Goal: Task Accomplishment & Management: Manage account settings

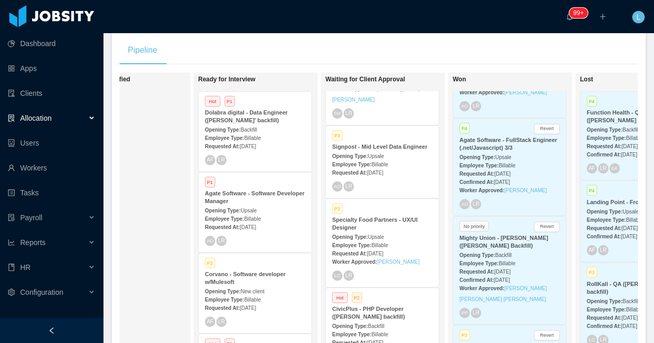
scroll to position [488, 0]
click at [385, 232] on div "Opening Type: Upsale" at bounding box center [382, 236] width 100 height 11
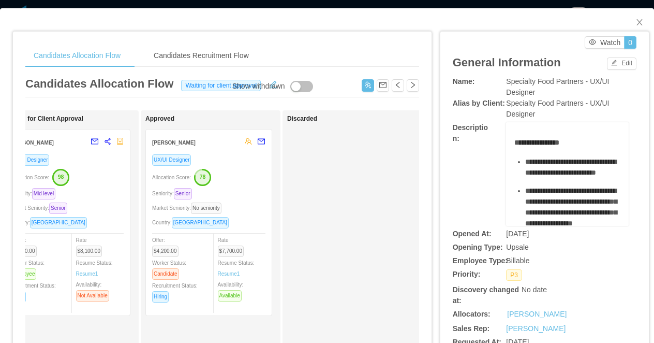
click at [421, 3] on div "Candidates Allocation Flow Candidates Recruitment Flow Candidates Allocation Fl…" at bounding box center [327, 171] width 654 height 343
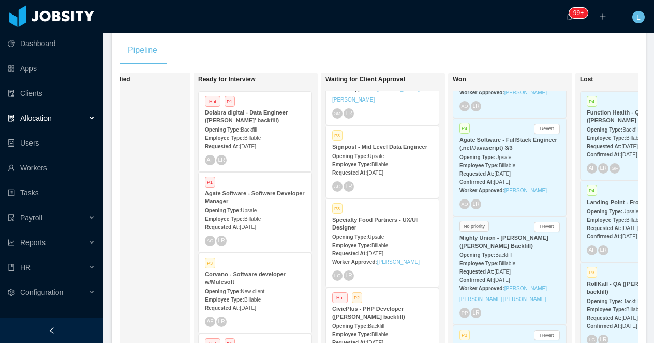
scroll to position [242, 0]
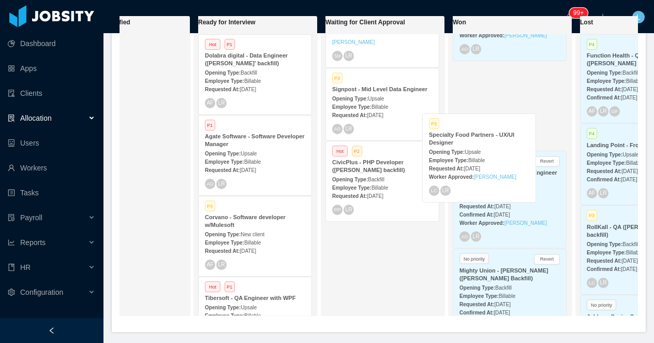
drag, startPoint x: 378, startPoint y: 172, endPoint x: 480, endPoint y: 143, distance: 105.5
click at [480, 143] on div "On Hold Looking for candidate No priority Elephant Ventures - DevOps + Mobile E…" at bounding box center [379, 170] width 519 height 309
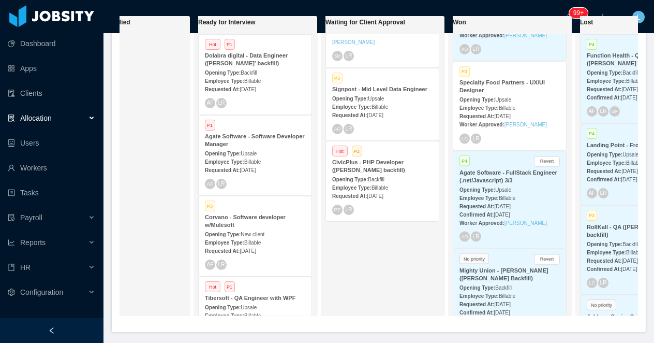
scroll to position [399, 0]
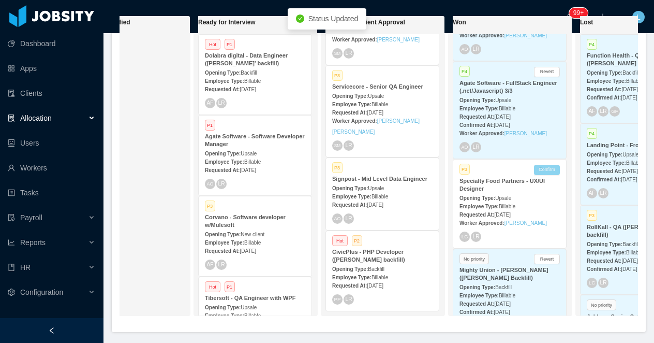
click at [551, 170] on button "Confirm" at bounding box center [547, 170] width 26 height 10
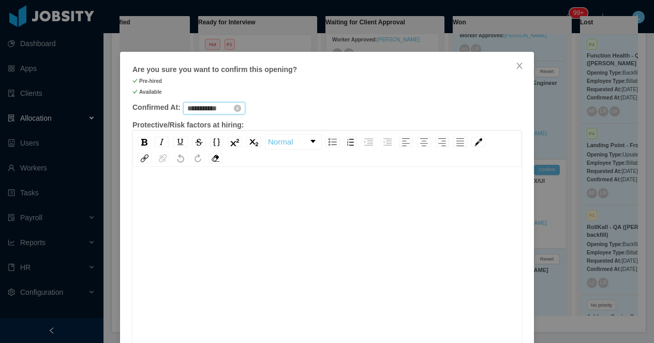
click at [212, 108] on input "**********" at bounding box center [214, 108] width 62 height 12
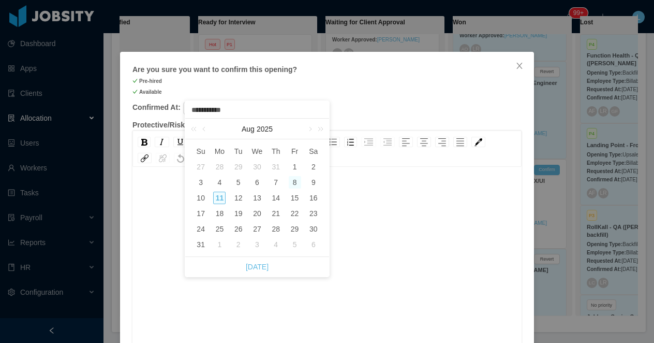
click at [295, 182] on div "8" at bounding box center [295, 182] width 12 height 12
type input "**********"
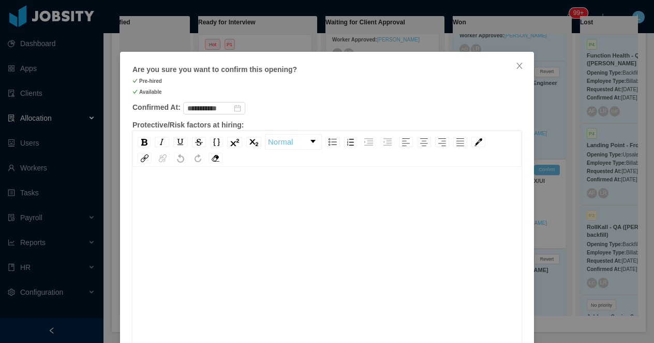
click at [304, 212] on div "rdw-editor" at bounding box center [327, 274] width 373 height 181
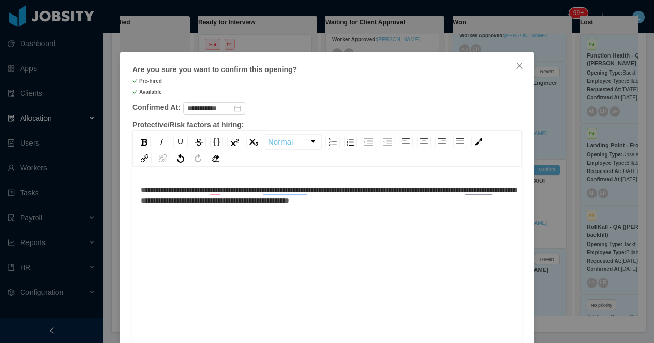
click at [465, 206] on div "**********" at bounding box center [327, 274] width 373 height 181
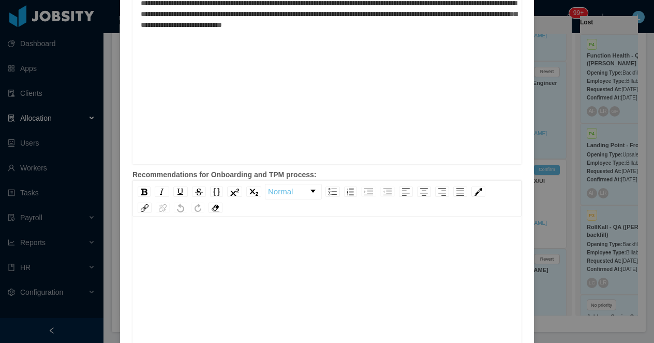
scroll to position [430, 0]
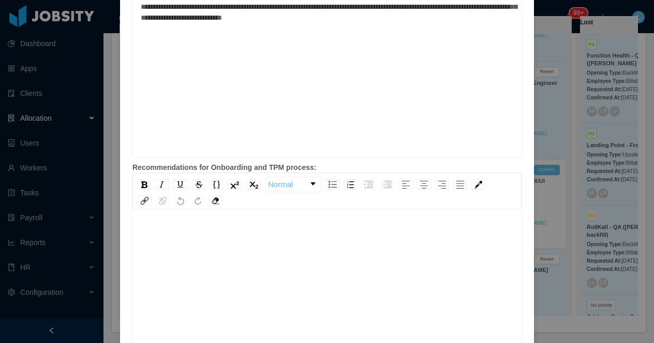
click at [320, 258] on div "rdw-editor" at bounding box center [327, 294] width 373 height 181
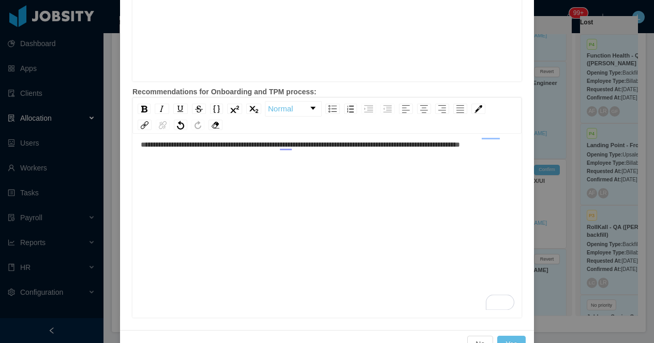
scroll to position [532, 0]
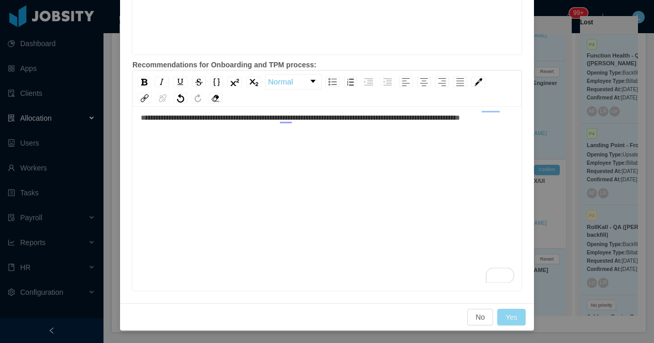
click at [514, 316] on button "Yes" at bounding box center [511, 317] width 28 height 17
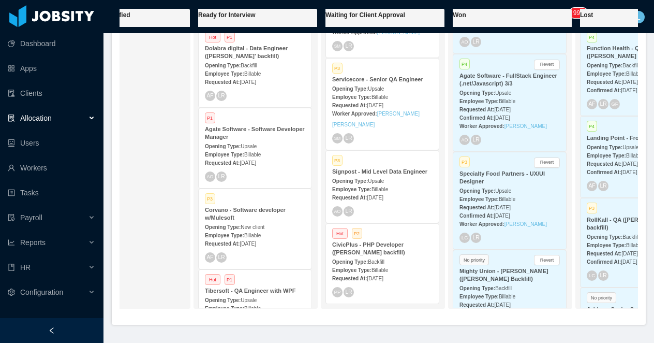
scroll to position [376, 0]
click at [374, 255] on strong "CivicPlus - PHP Developer (Jorgen Ordonez's backfill)" at bounding box center [368, 248] width 73 height 14
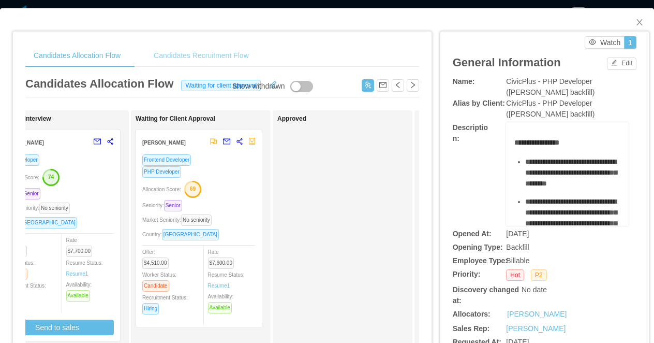
click at [220, 53] on div "Candidates Recruitment Flow" at bounding box center [201, 55] width 112 height 23
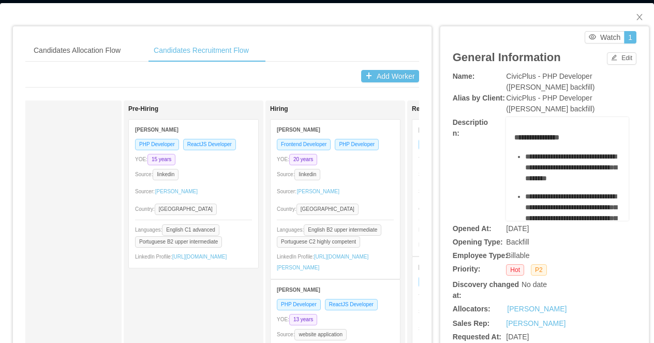
scroll to position [0, 867]
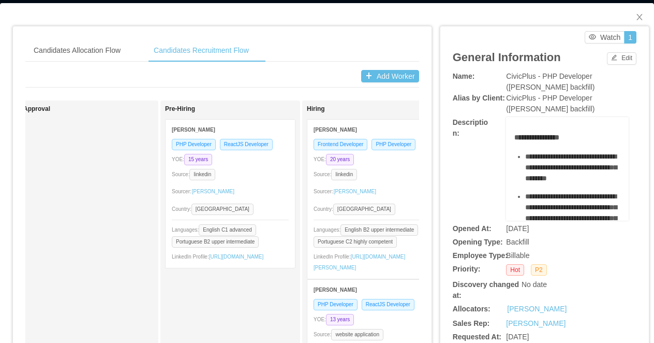
click at [265, 158] on div "YOE: 15 years" at bounding box center [230, 159] width 117 height 12
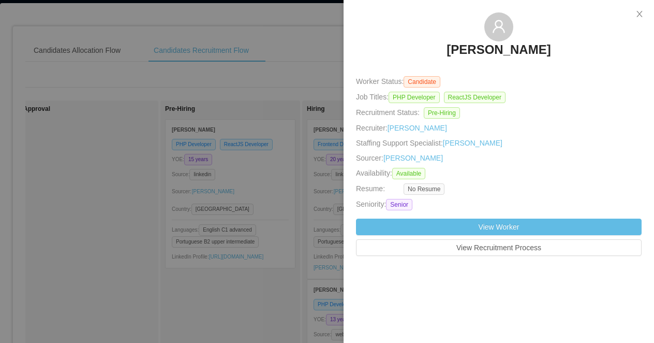
click at [258, 160] on div at bounding box center [327, 171] width 654 height 343
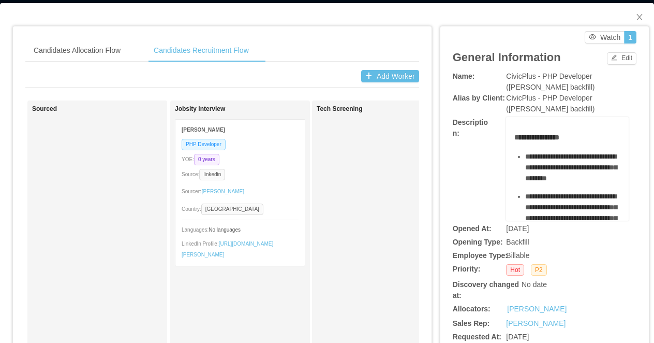
scroll to position [0, 0]
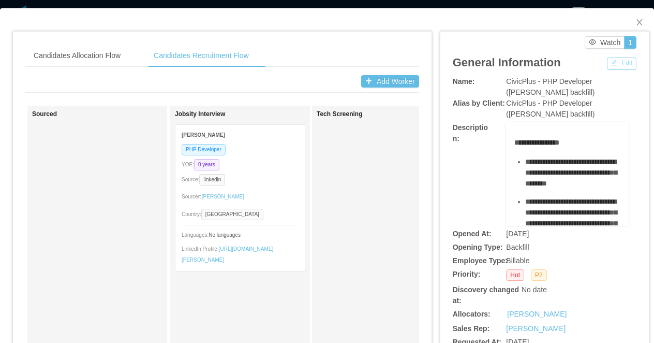
click at [612, 63] on button "Edit" at bounding box center [622, 63] width 30 height 12
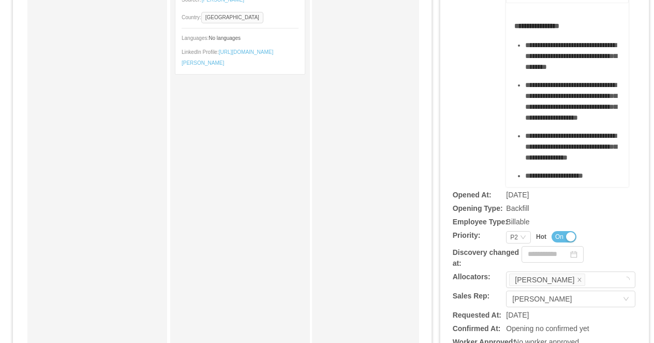
scroll to position [223, 0]
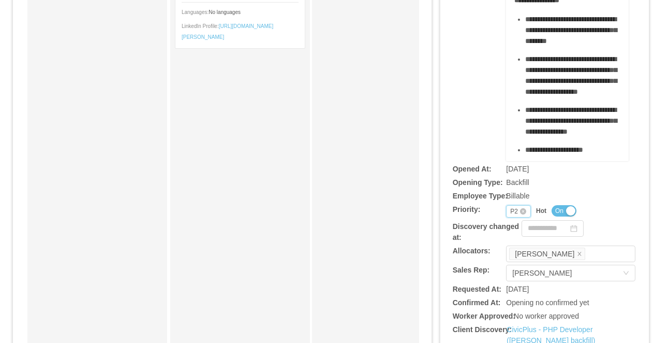
click at [511, 209] on div "P2" at bounding box center [514, 211] width 8 height 11
click at [524, 258] on li "P3" at bounding box center [518, 262] width 25 height 17
click at [480, 129] on div "**********" at bounding box center [545, 25] width 184 height 271
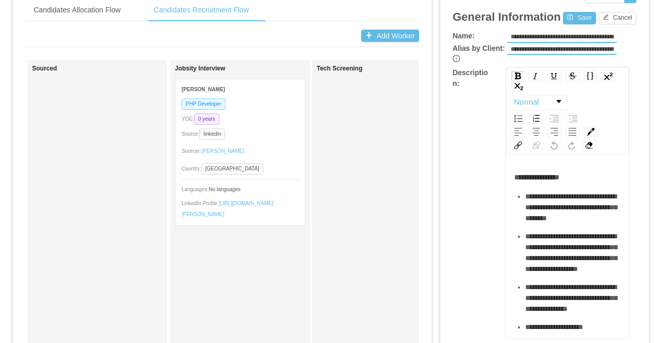
scroll to position [0, 0]
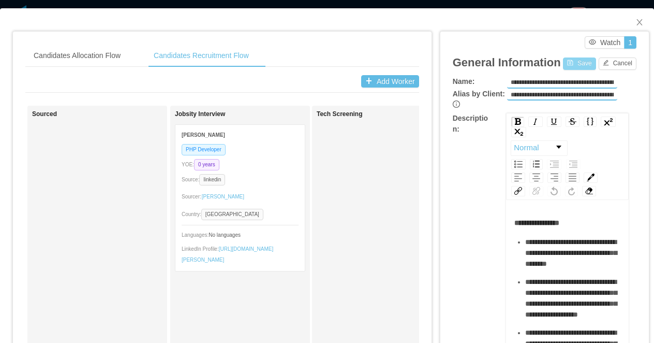
click at [579, 62] on button "Save" at bounding box center [579, 63] width 33 height 12
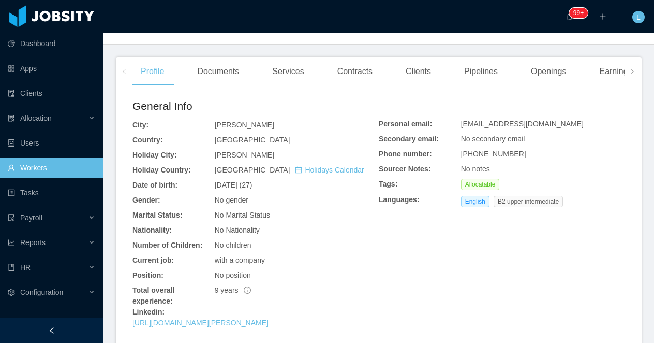
scroll to position [206, 0]
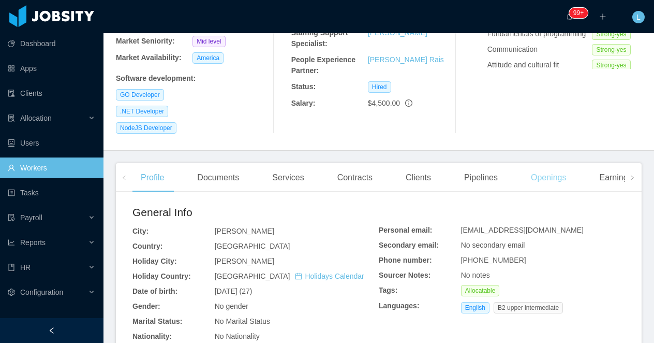
click at [548, 163] on div "Openings" at bounding box center [549, 177] width 52 height 29
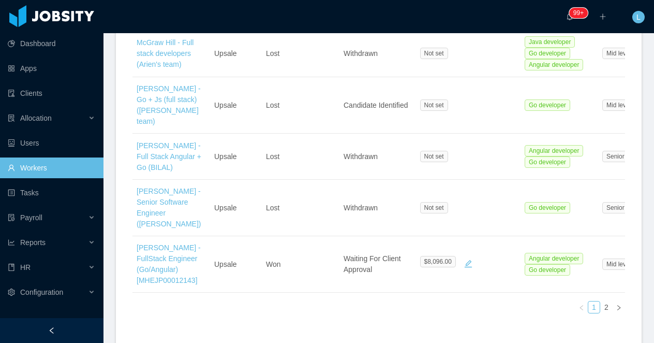
scroll to position [711, 0]
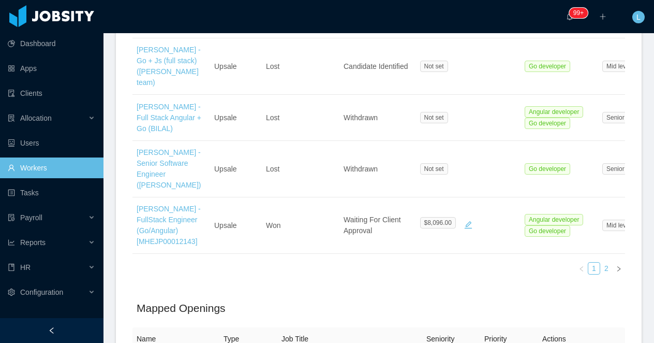
click at [602, 262] on link "2" at bounding box center [606, 267] width 11 height 11
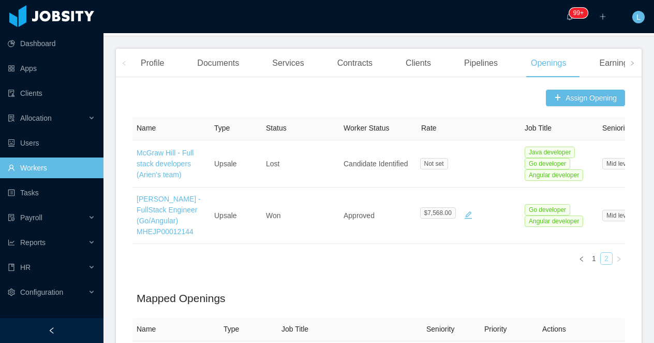
scroll to position [317, 0]
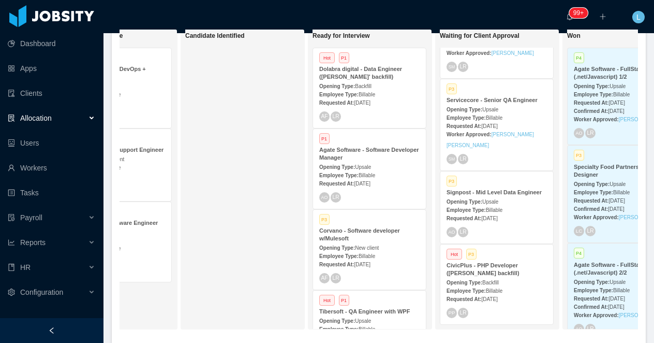
scroll to position [0, 195]
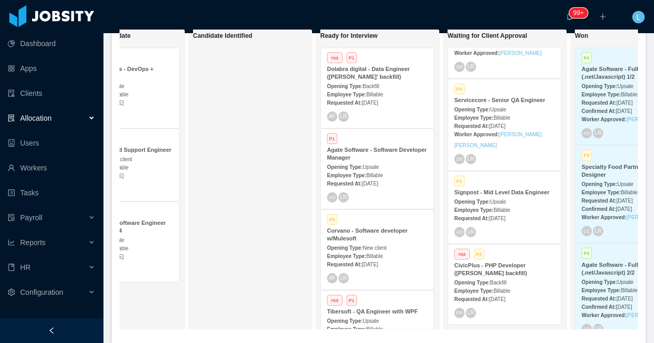
click at [374, 156] on strong "Agate Software - Software Developer Manager" at bounding box center [377, 154] width 100 height 14
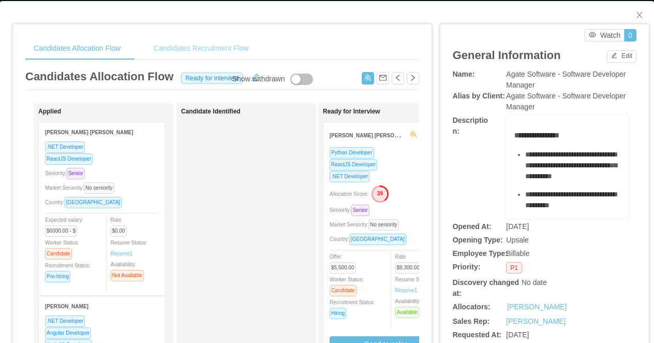
click at [219, 42] on div "Candidates Recruitment Flow" at bounding box center [201, 48] width 112 height 23
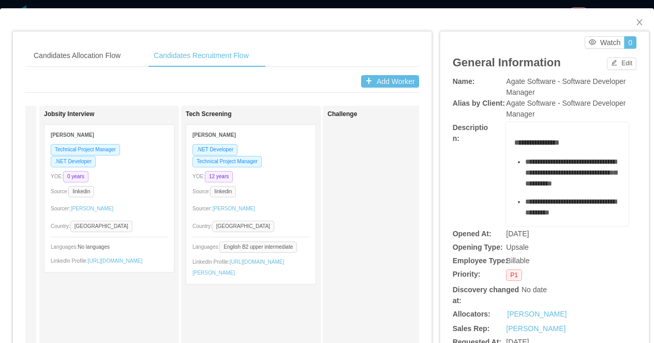
click at [313, 5] on div "Candidates Allocation Flow Candidates Recruitment Flow Candidates Allocation Fl…" at bounding box center [327, 171] width 654 height 343
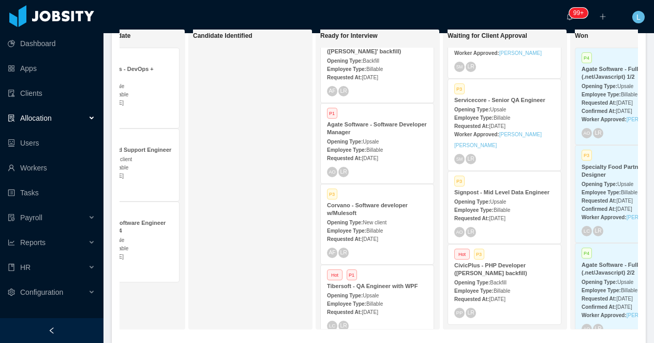
scroll to position [39, 0]
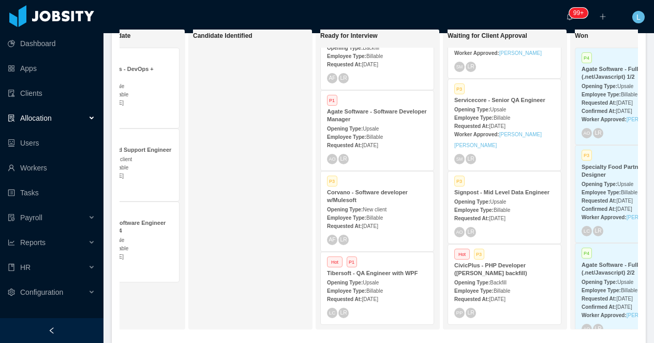
click at [385, 267] on div "Hot P1 Tibersoft - QA Engineer with WPF Opening Type: Upsale Employee Type: Bil…" at bounding box center [377, 288] width 113 height 72
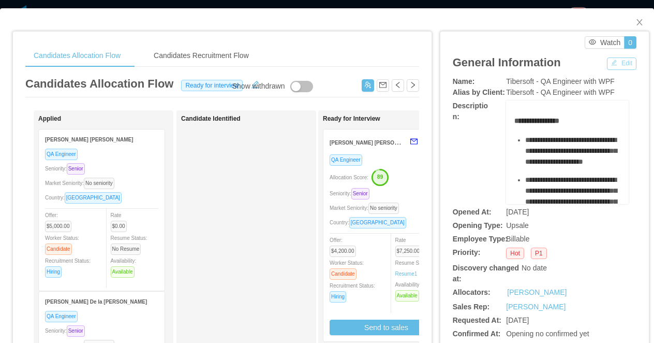
click at [612, 61] on button "Edit" at bounding box center [622, 63] width 30 height 12
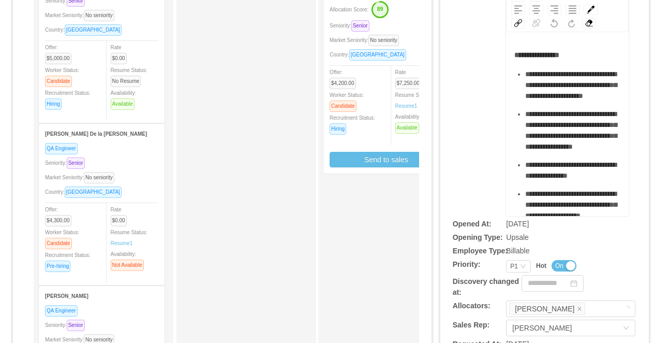
scroll to position [177, 0]
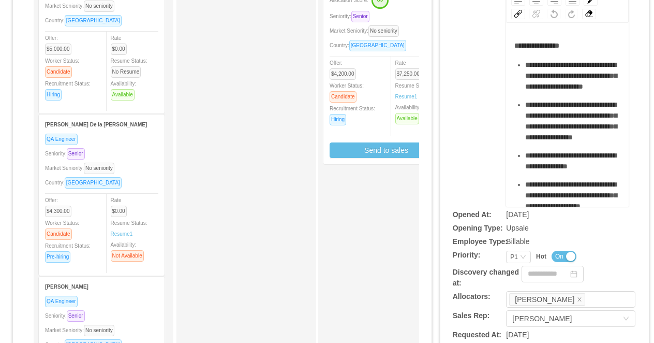
click at [569, 253] on button "On" at bounding box center [564, 256] width 25 height 11
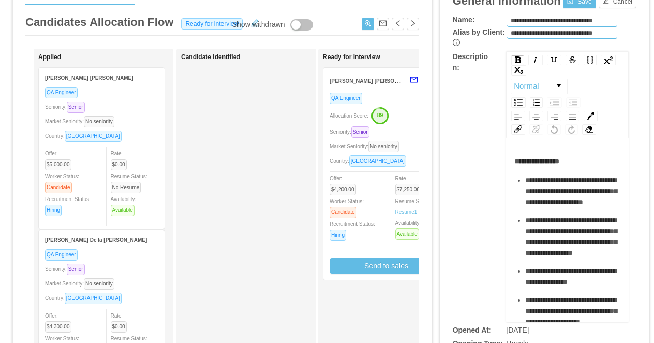
scroll to position [51, 0]
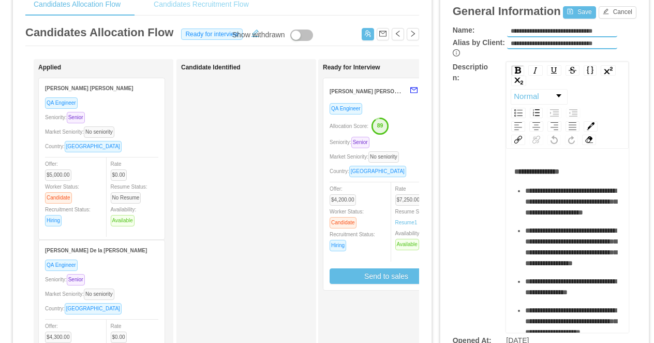
click at [225, 12] on div "Candidates Recruitment Flow" at bounding box center [201, 4] width 112 height 23
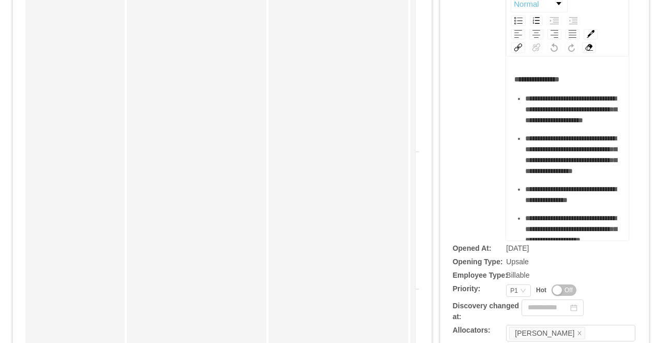
scroll to position [198, 0]
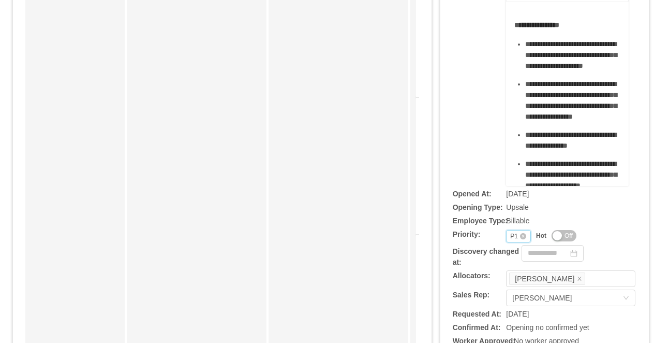
click at [525, 238] on icon "icon: down" at bounding box center [523, 236] width 6 height 7
click at [494, 136] on div "**********" at bounding box center [545, 50] width 184 height 271
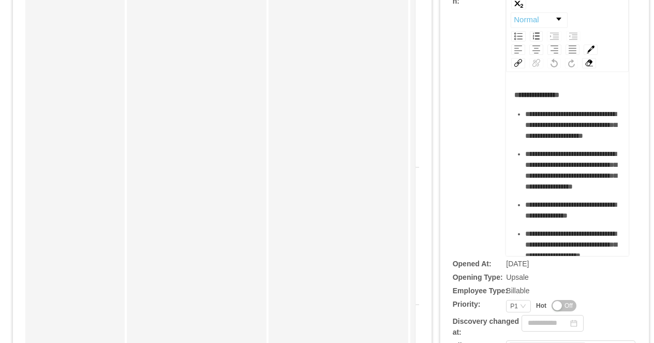
scroll to position [0, 0]
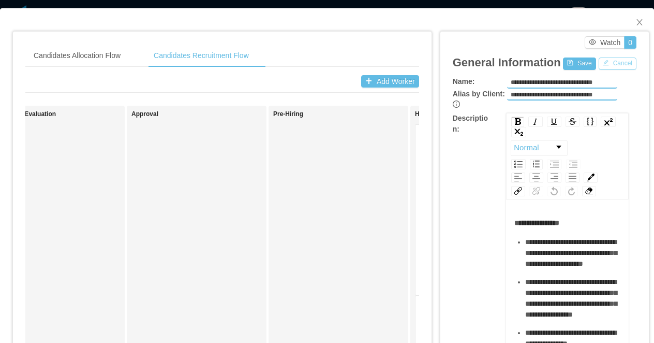
click at [617, 65] on button "Cancel" at bounding box center [618, 63] width 38 height 12
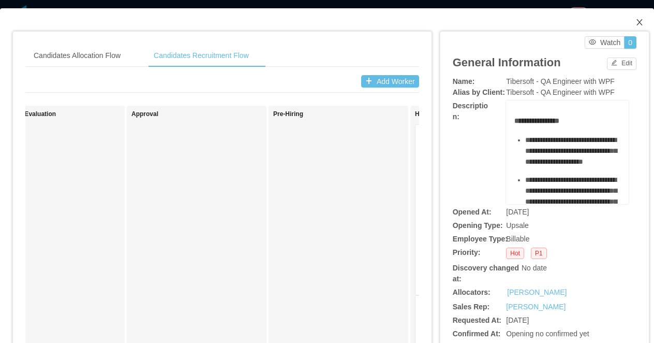
click at [642, 18] on icon "icon: close" at bounding box center [640, 22] width 8 height 8
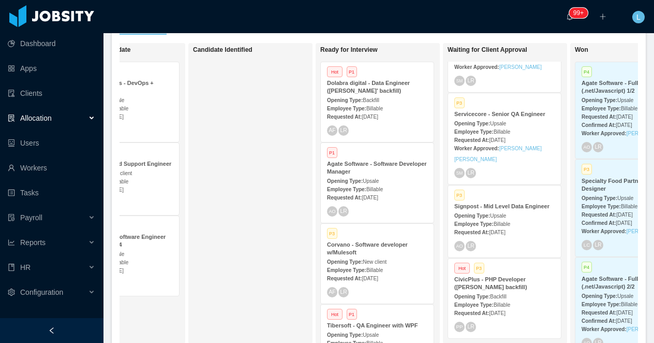
scroll to position [214, 0]
click at [379, 100] on span "Backfill" at bounding box center [371, 101] width 17 height 6
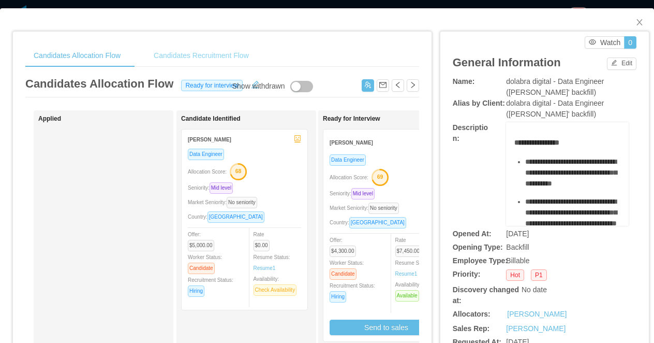
click at [226, 56] on div "Candidates Recruitment Flow" at bounding box center [201, 55] width 112 height 23
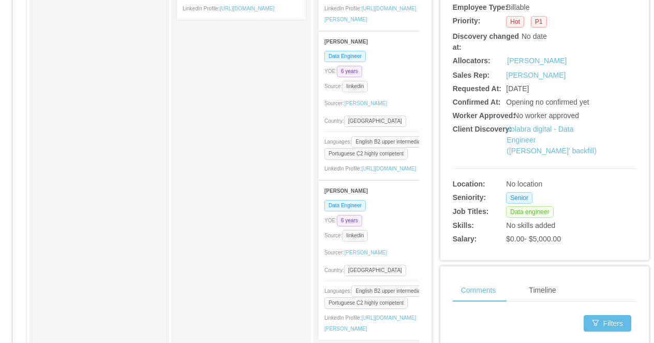
scroll to position [298, 0]
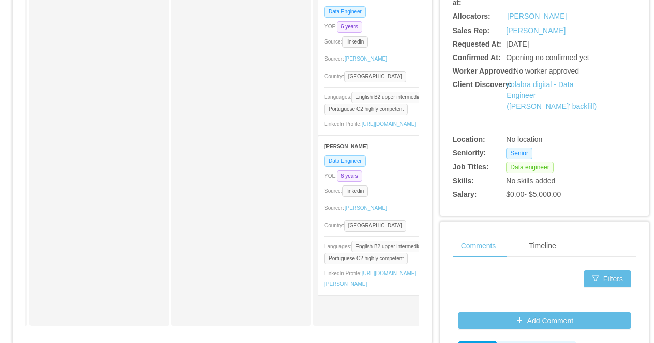
click at [396, 171] on div "Data Engineer YOE: 6 years Source: linkedin Sourcer: Angela Barboza Country: Br…" at bounding box center [382, 225] width 129 height 140
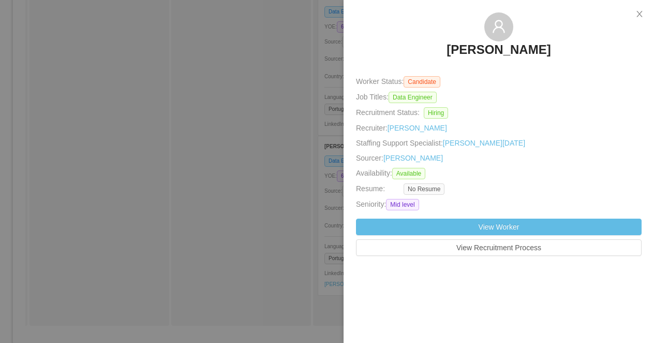
click at [292, 182] on div at bounding box center [327, 171] width 654 height 343
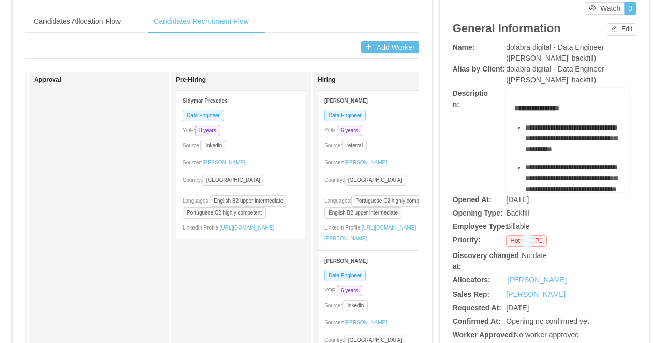
scroll to position [3, 0]
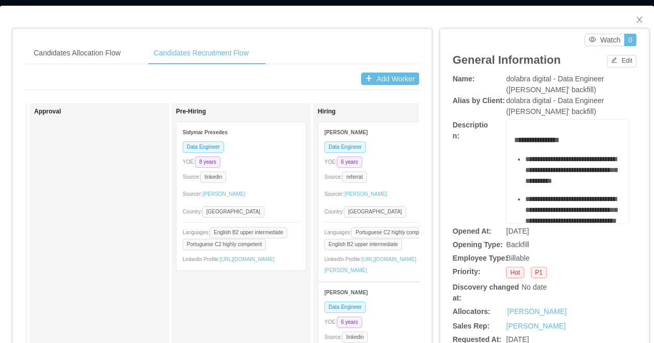
click at [283, 167] on div "YOE: 8 years" at bounding box center [241, 162] width 117 height 12
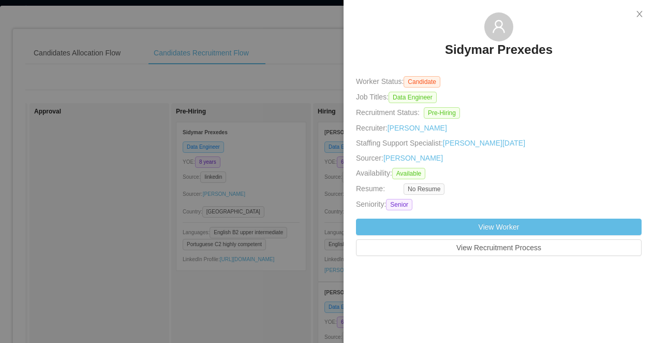
click at [283, 168] on div at bounding box center [327, 171] width 654 height 343
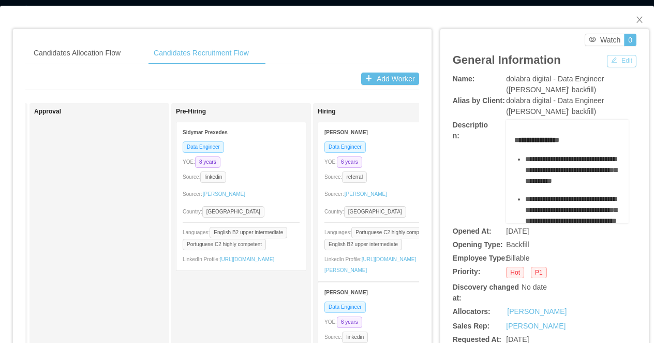
click at [612, 61] on button "Edit" at bounding box center [622, 61] width 30 height 12
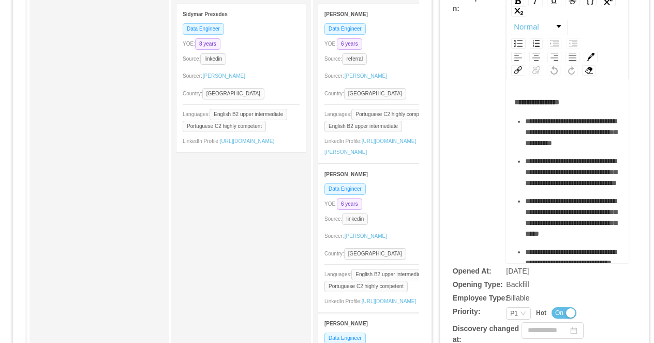
scroll to position [182, 0]
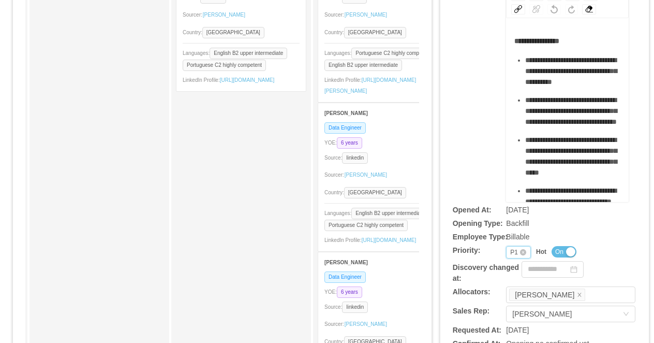
click at [519, 252] on div "Priority P1" at bounding box center [518, 252] width 25 height 12
click at [521, 284] on li "P2" at bounding box center [518, 286] width 25 height 17
click at [485, 119] on div "**********" at bounding box center [545, 66] width 184 height 271
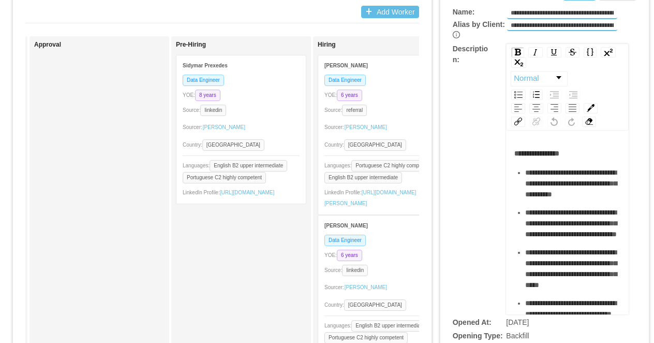
scroll to position [0, 0]
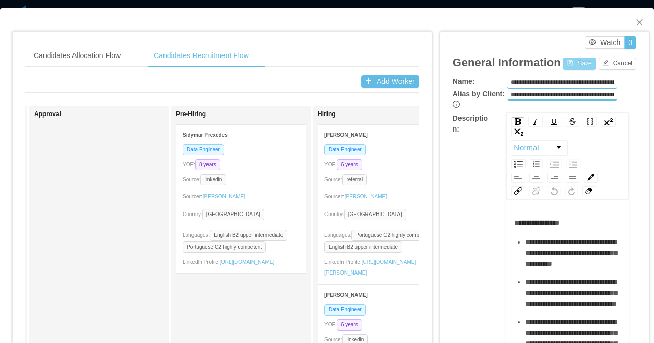
click at [569, 65] on button "Save" at bounding box center [579, 63] width 33 height 12
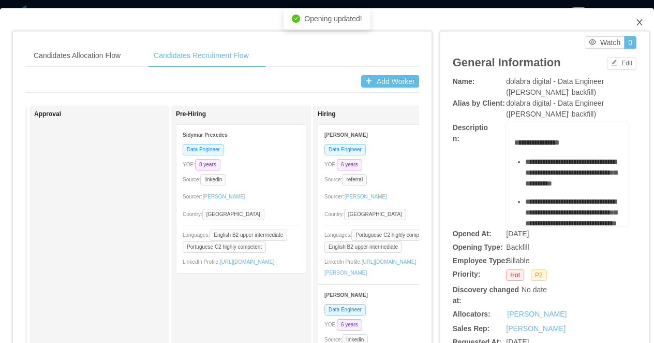
click at [639, 23] on icon "icon: close" at bounding box center [640, 22] width 6 height 6
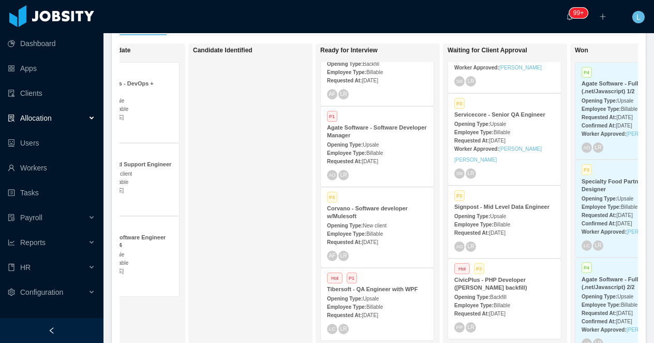
scroll to position [39, 0]
click at [393, 129] on div "Agate Software - Software Developer Manager" at bounding box center [377, 130] width 100 height 16
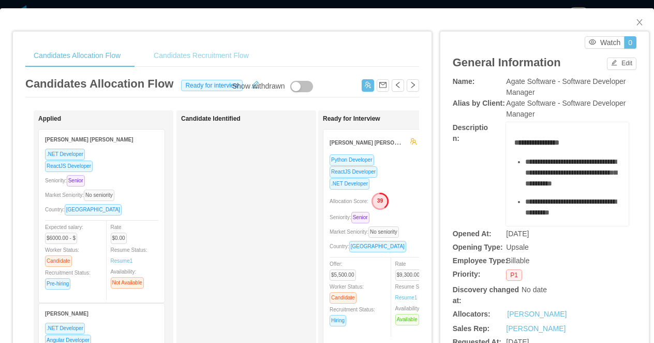
click at [223, 50] on div "Candidates Recruitment Flow" at bounding box center [201, 55] width 112 height 23
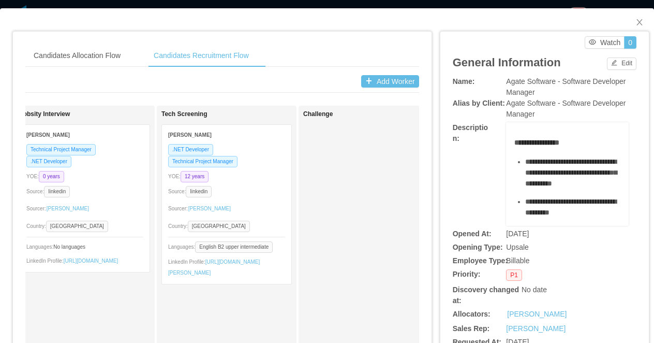
click at [400, 4] on div "Candidates Allocation Flow Candidates Recruitment Flow Candidates Allocation Fl…" at bounding box center [327, 171] width 654 height 343
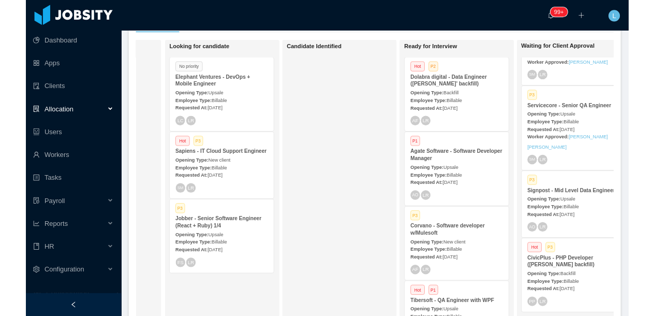
scroll to position [0, 97]
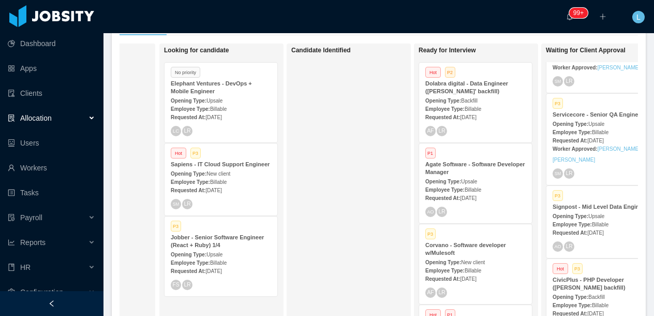
click at [233, 95] on div "Opening Type: Upsale" at bounding box center [221, 100] width 100 height 11
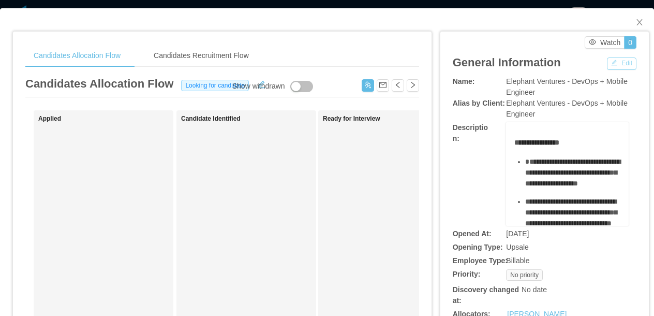
click at [615, 65] on button "Edit" at bounding box center [622, 63] width 30 height 12
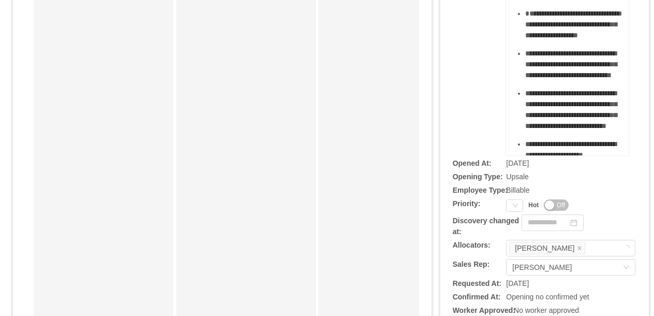
scroll to position [247, 0]
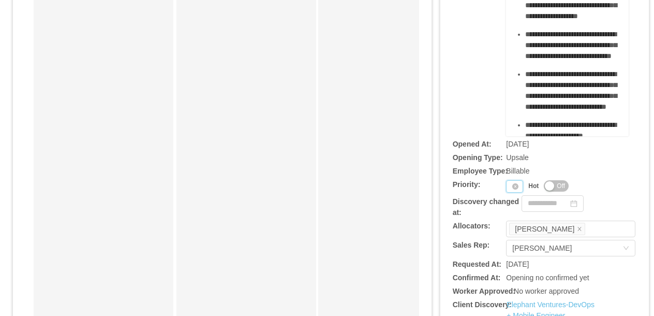
click at [509, 188] on div "Priority" at bounding box center [514, 186] width 17 height 12
click at [517, 239] on li "P3" at bounding box center [516, 237] width 21 height 17
click at [564, 185] on button "Off" at bounding box center [564, 185] width 25 height 11
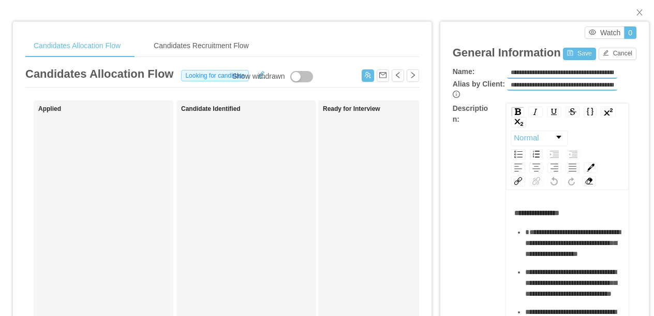
scroll to position [0, 0]
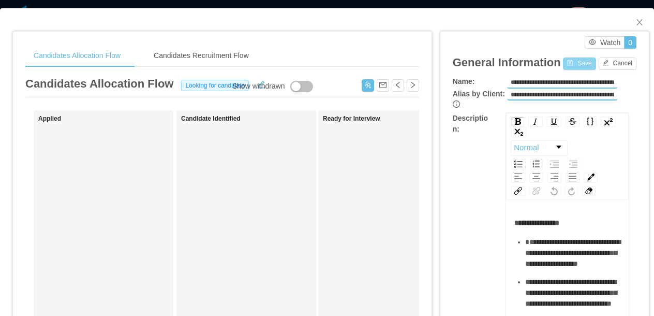
click at [579, 66] on button "Save" at bounding box center [579, 63] width 33 height 12
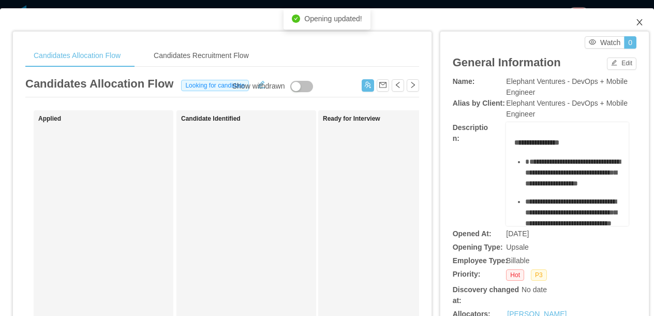
click at [640, 23] on icon "icon: close" at bounding box center [640, 22] width 8 height 8
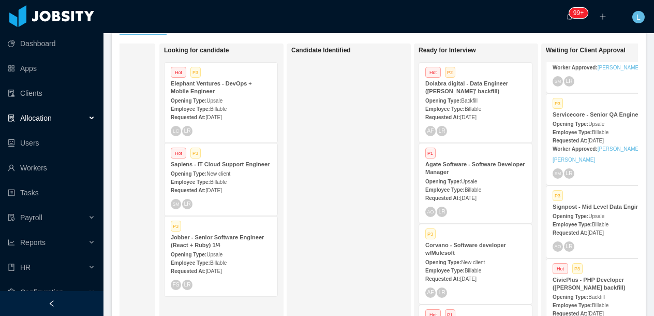
click at [230, 168] on div "Sapiens - IT Cloud Support Engineer" at bounding box center [221, 164] width 100 height 8
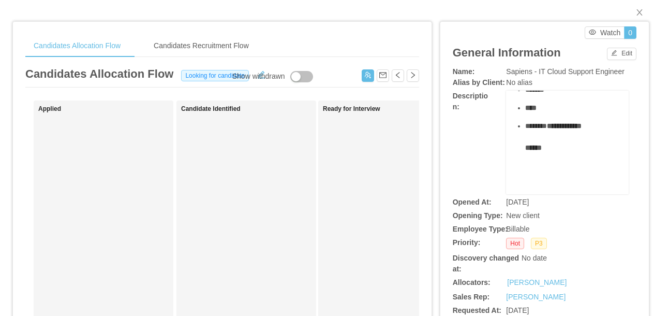
scroll to position [4, 0]
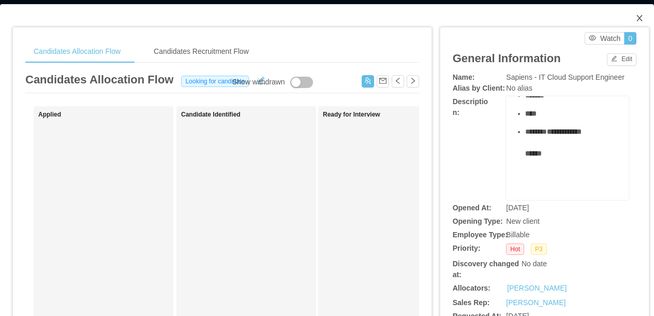
click at [641, 18] on icon "icon: close" at bounding box center [640, 18] width 8 height 8
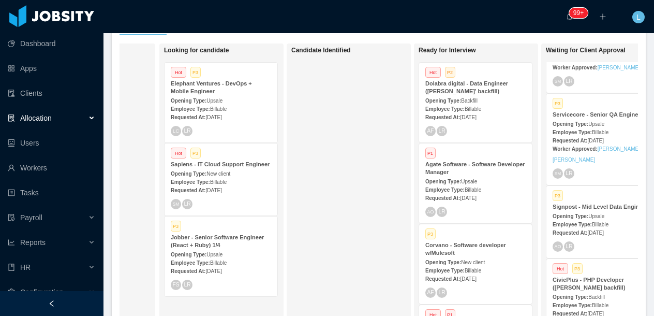
click at [216, 257] on span "Upsale" at bounding box center [215, 255] width 16 height 6
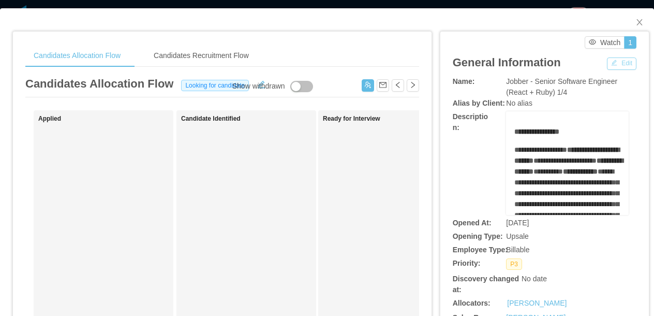
click at [621, 66] on button "Edit" at bounding box center [622, 63] width 30 height 12
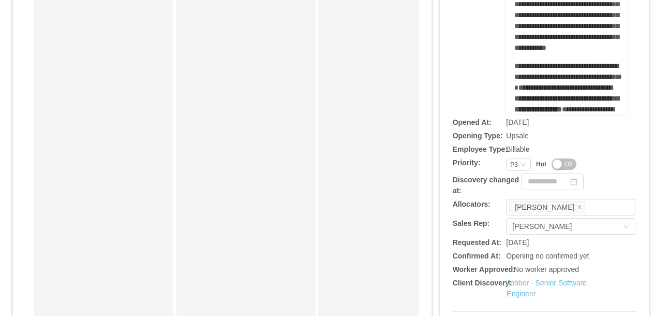
click at [562, 163] on button "Off" at bounding box center [564, 163] width 25 height 11
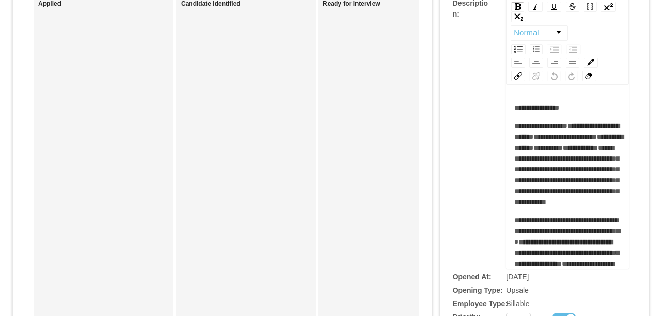
scroll to position [45, 0]
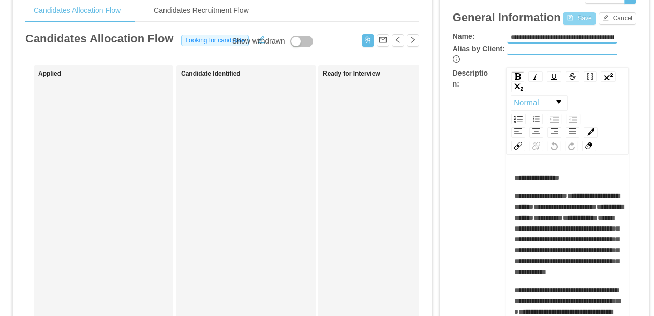
click at [583, 17] on button "Save" at bounding box center [579, 18] width 33 height 12
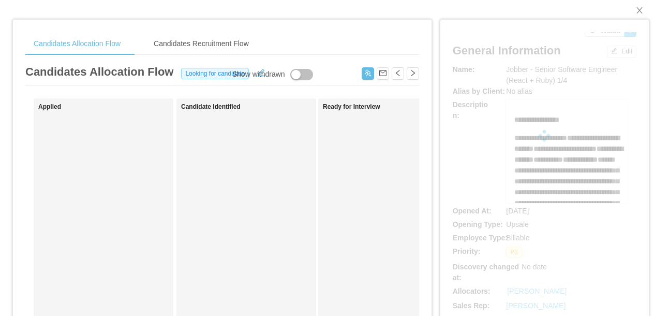
scroll to position [5, 0]
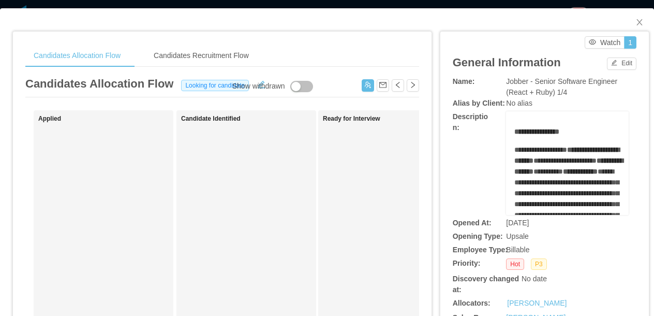
click at [416, 4] on div "Candidates Allocation Flow Candidates Recruitment Flow Candidates Allocation Fl…" at bounding box center [327, 158] width 654 height 316
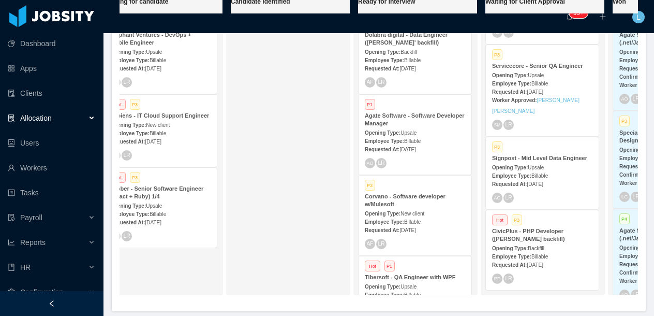
scroll to position [0, 156]
click at [419, 274] on strong "Tibersoft - QA Engineer with WPF" at bounding box center [411, 277] width 91 height 6
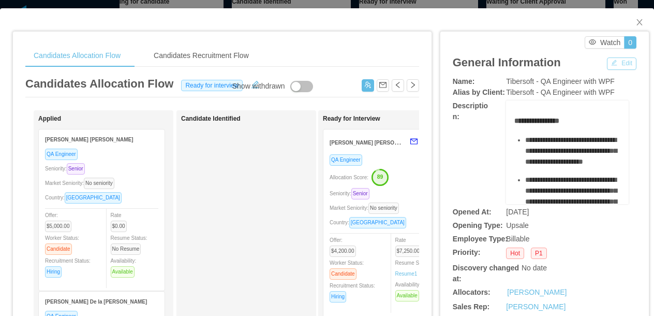
click at [617, 64] on button "Edit" at bounding box center [622, 63] width 30 height 12
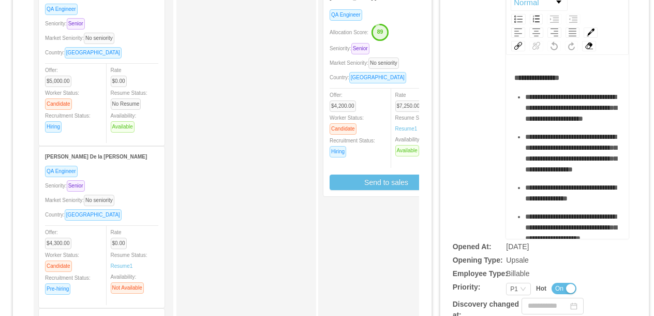
scroll to position [194, 0]
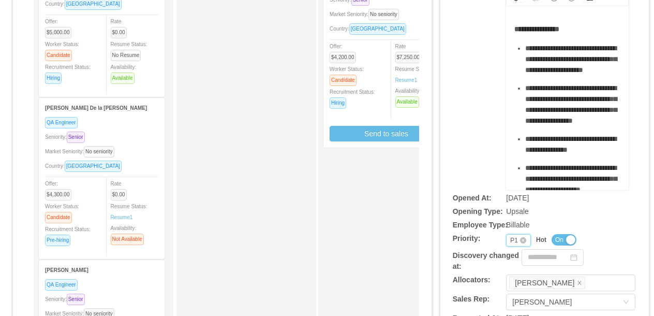
click at [508, 236] on div "Priority P1" at bounding box center [518, 240] width 25 height 12
click at [517, 187] on li "P2" at bounding box center [518, 187] width 25 height 17
click at [568, 238] on button "On" at bounding box center [564, 239] width 25 height 11
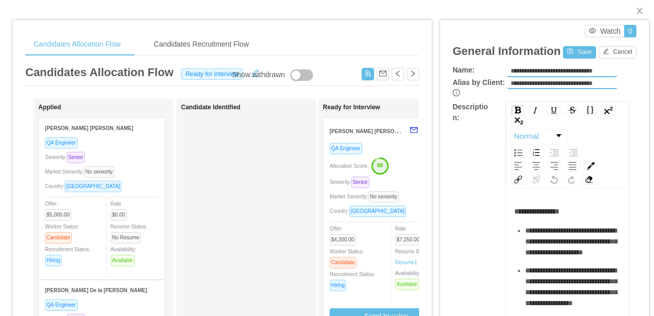
scroll to position [0, 0]
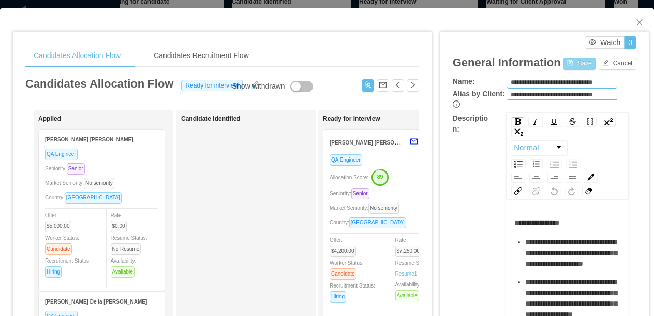
click at [580, 63] on button "Save" at bounding box center [579, 63] width 33 height 12
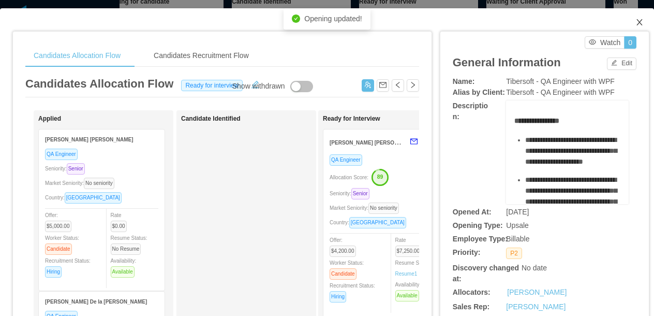
click at [640, 24] on icon "icon: close" at bounding box center [640, 22] width 8 height 8
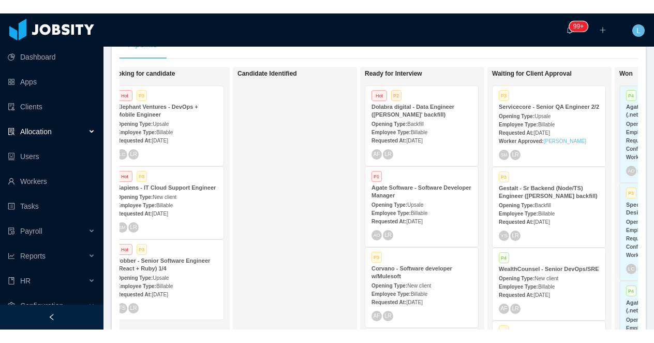
scroll to position [0, 141]
